Goal: Task Accomplishment & Management: Use online tool/utility

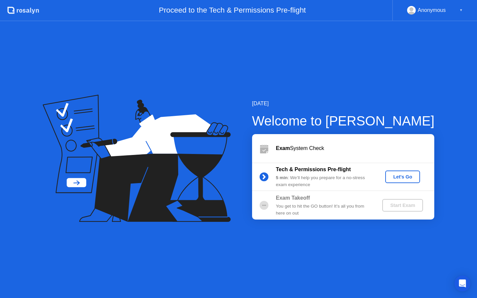
click at [384, 152] on div "Exam System Check" at bounding box center [355, 148] width 158 height 8
click at [401, 177] on div "Let's Go" at bounding box center [402, 176] width 29 height 5
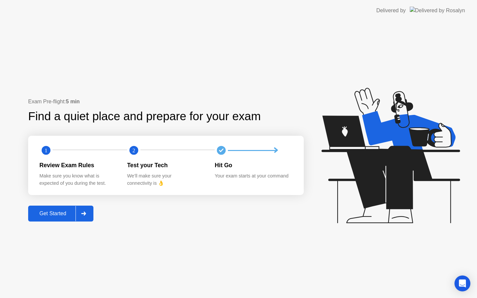
click at [57, 213] on div "Get Started" at bounding box center [52, 214] width 45 height 6
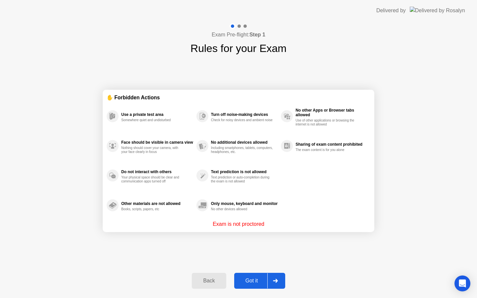
click at [248, 280] on div "Got it" at bounding box center [251, 281] width 31 height 6
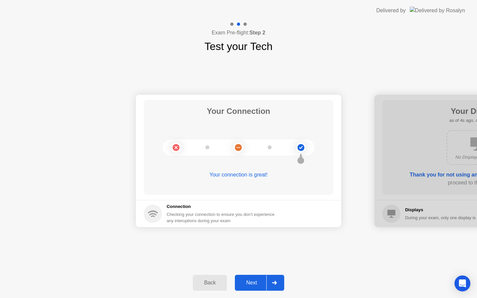
click at [258, 282] on div "Next" at bounding box center [251, 283] width 29 height 6
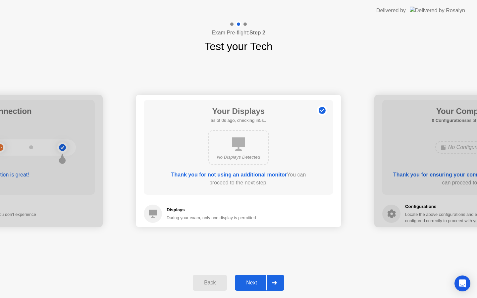
click at [252, 283] on div "Next" at bounding box center [251, 283] width 29 height 6
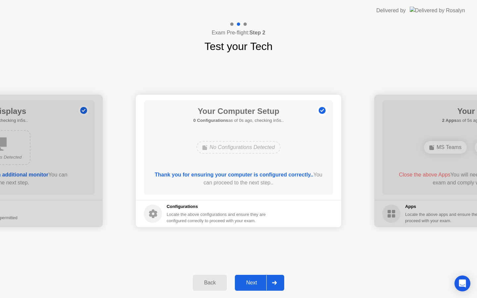
click at [246, 281] on div "Next" at bounding box center [251, 283] width 29 height 6
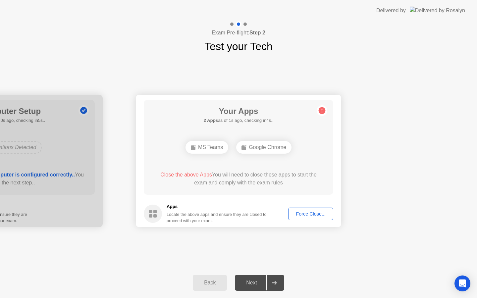
click at [299, 214] on div "Force Close..." at bounding box center [310, 213] width 40 height 5
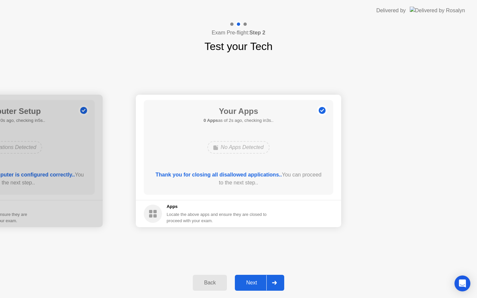
click at [249, 281] on div "Next" at bounding box center [251, 283] width 29 height 6
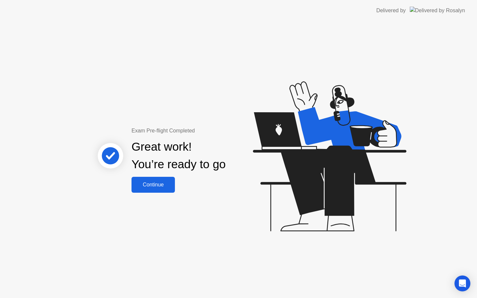
click at [150, 183] on div "Continue" at bounding box center [152, 185] width 39 height 6
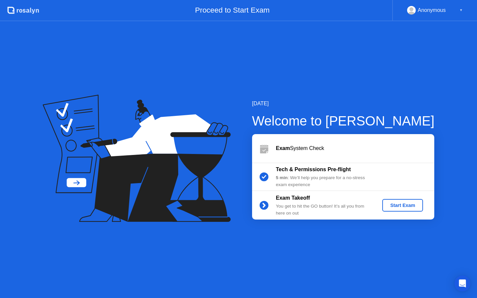
click at [405, 208] on div "Start Exam" at bounding box center [402, 205] width 35 height 5
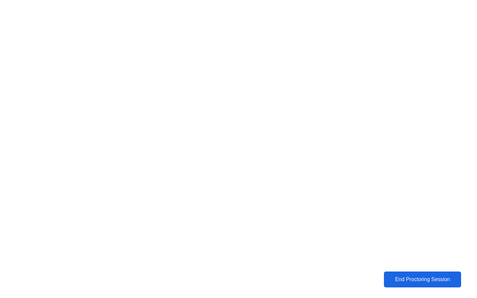
click at [408, 276] on div "End Proctoring Session" at bounding box center [422, 279] width 80 height 7
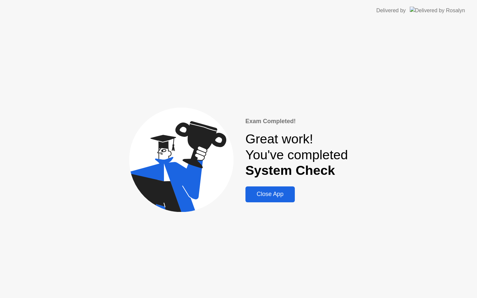
click at [266, 196] on div "Close App" at bounding box center [269, 194] width 45 height 7
